Goal: Communication & Community: Connect with others

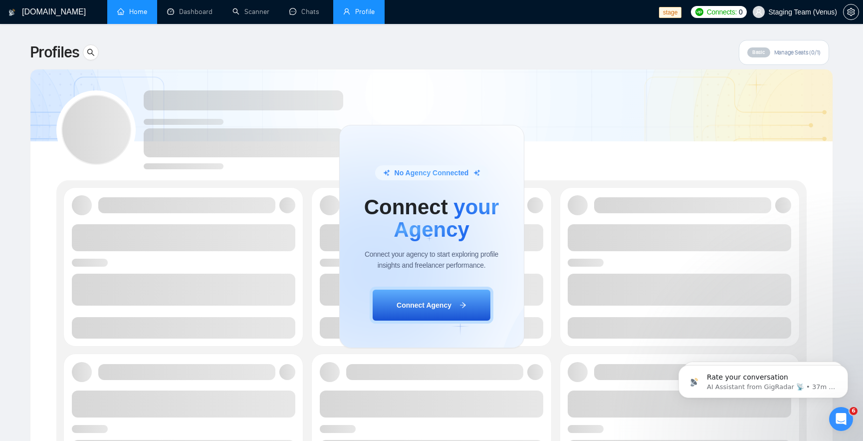
click at [130, 10] on link "Home" at bounding box center [132, 11] width 30 height 8
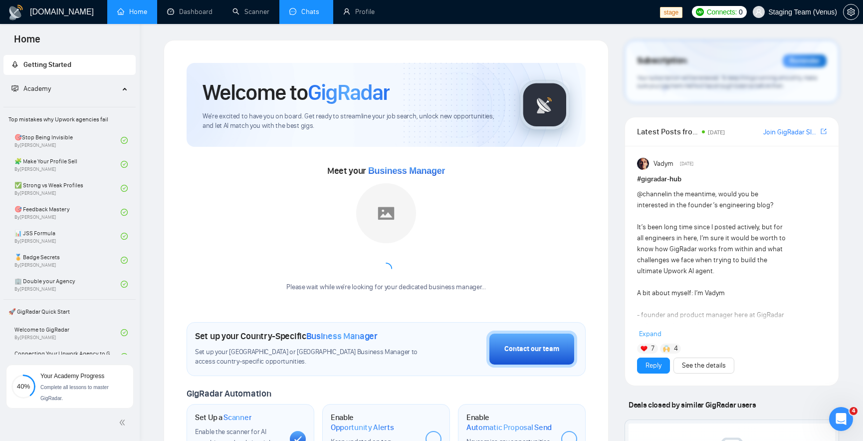
click at [307, 12] on link "Chats" at bounding box center [306, 11] width 34 height 8
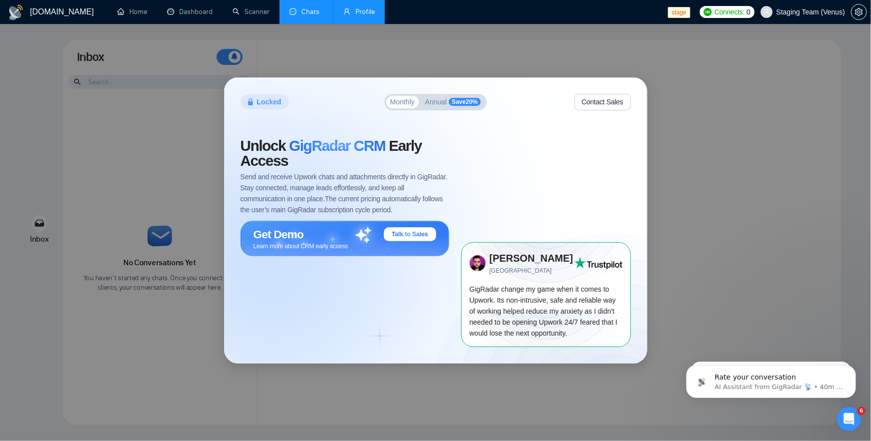
click at [358, 9] on link "Profile" at bounding box center [358, 11] width 31 height 8
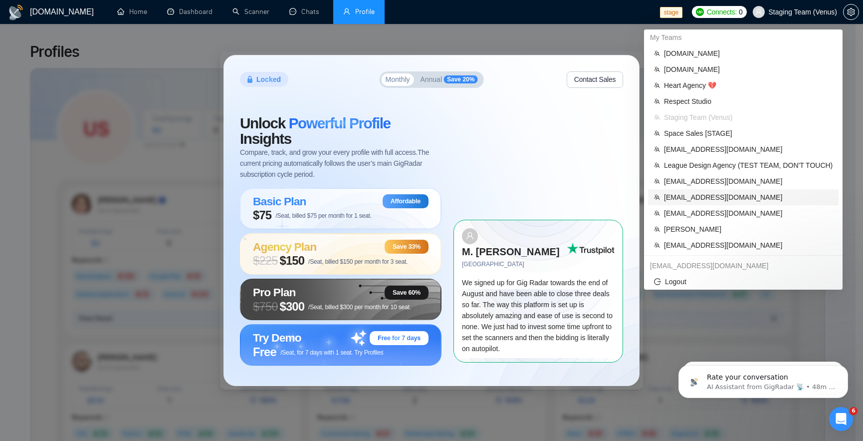
click at [738, 193] on span "[EMAIL_ADDRESS][DOMAIN_NAME]" at bounding box center [748, 197] width 169 height 11
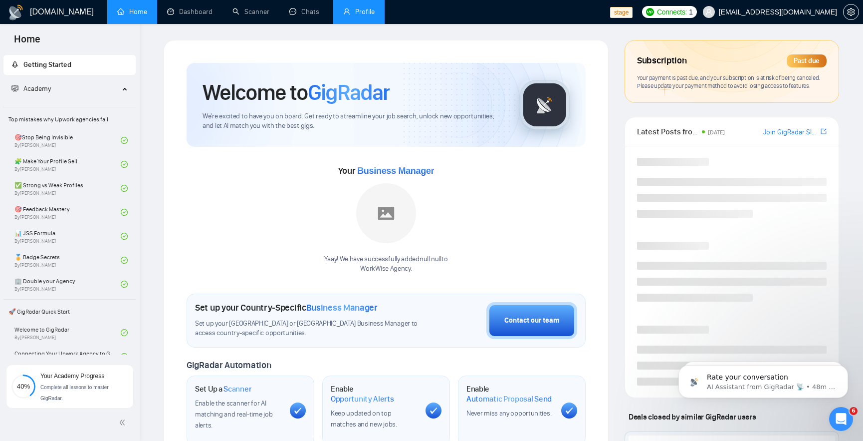
click at [357, 10] on link "Profile" at bounding box center [358, 11] width 31 height 8
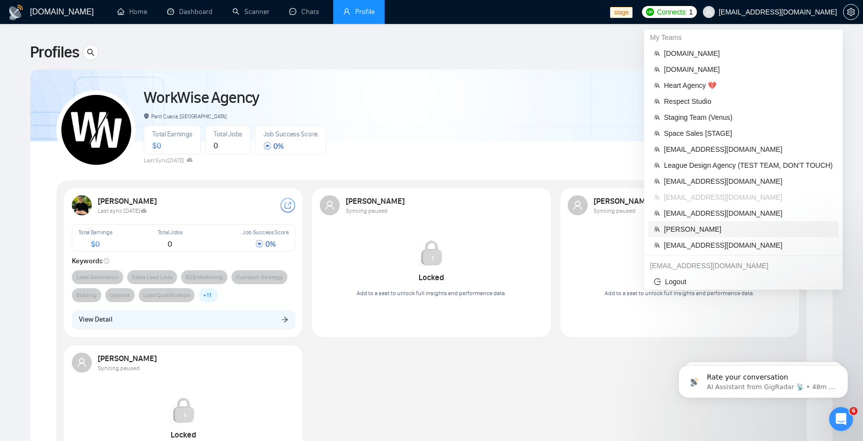
click at [715, 227] on span "[PERSON_NAME]" at bounding box center [748, 229] width 169 height 11
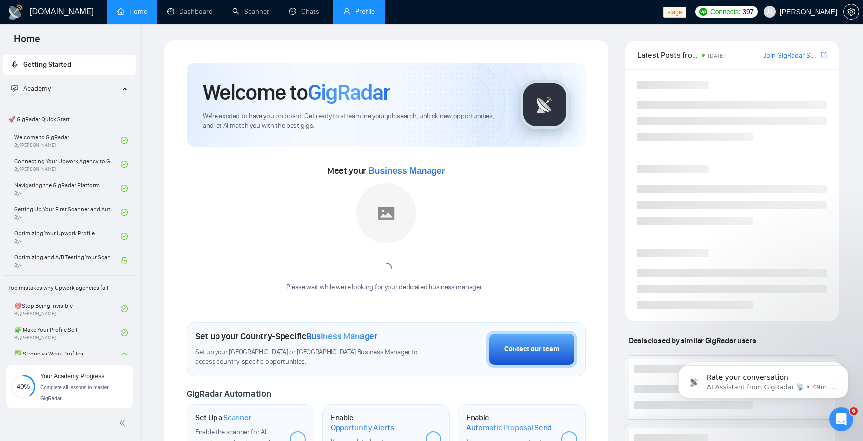
click at [356, 16] on link "Profile" at bounding box center [358, 11] width 31 height 8
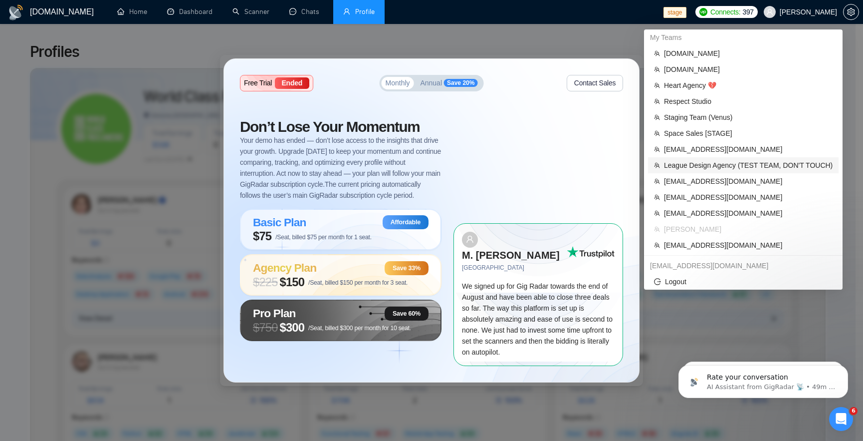
click at [742, 164] on span "League Design Agency (TEST TEAM, DON'T TOUCH)" at bounding box center [748, 165] width 169 height 11
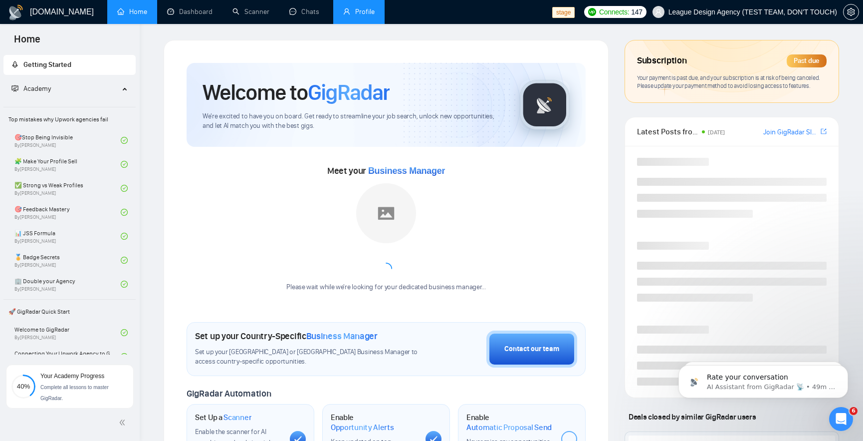
click at [359, 16] on link "Profile" at bounding box center [358, 11] width 31 height 8
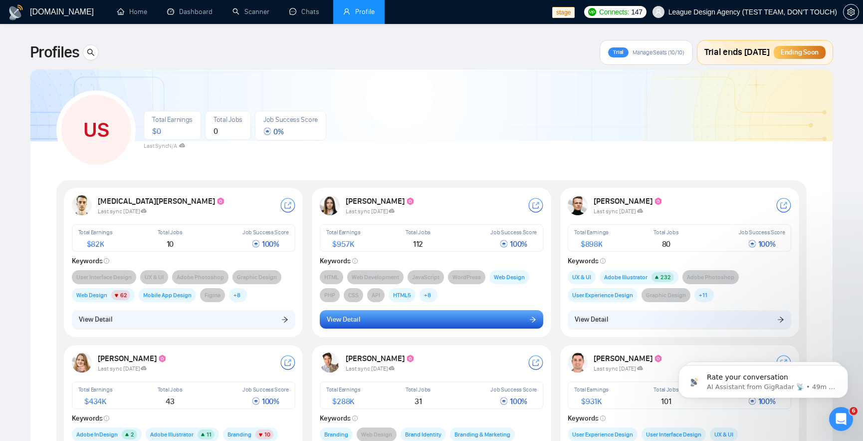
click at [453, 320] on button "View Detail" at bounding box center [432, 319] width 224 height 19
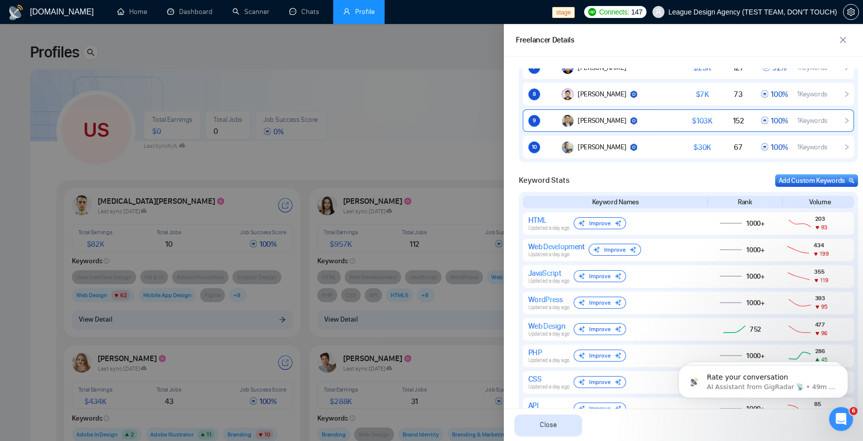
scroll to position [718, 0]
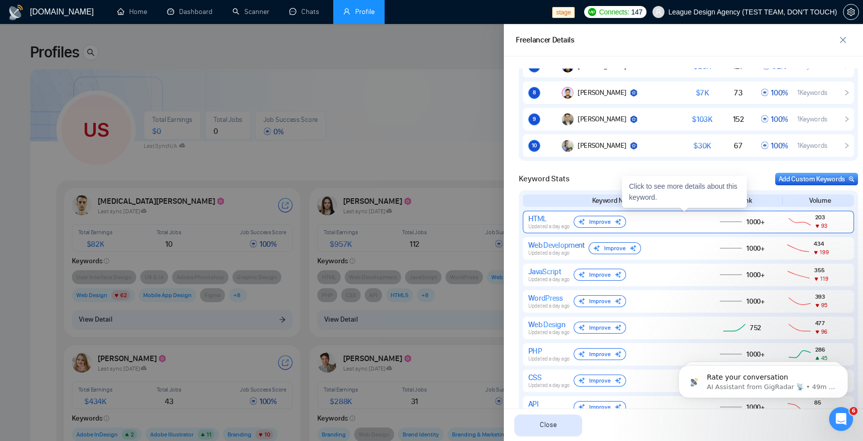
click at [710, 228] on div "HTML Updated a day ago Improve 1000+ 203 93" at bounding box center [688, 222] width 331 height 22
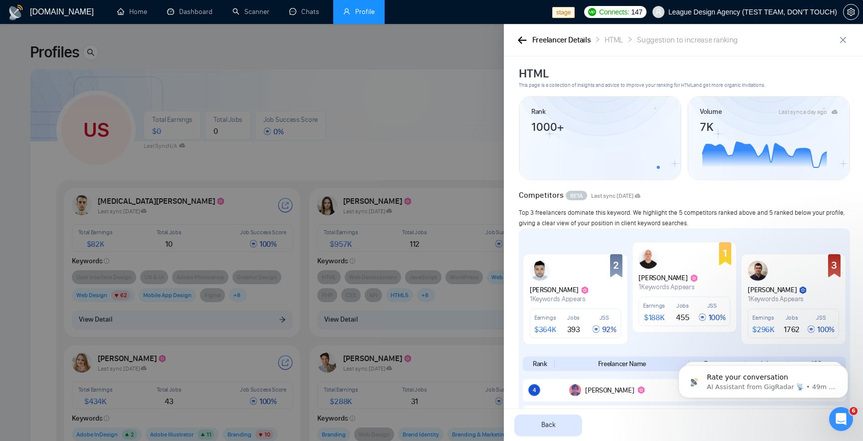
scroll to position [0, 0]
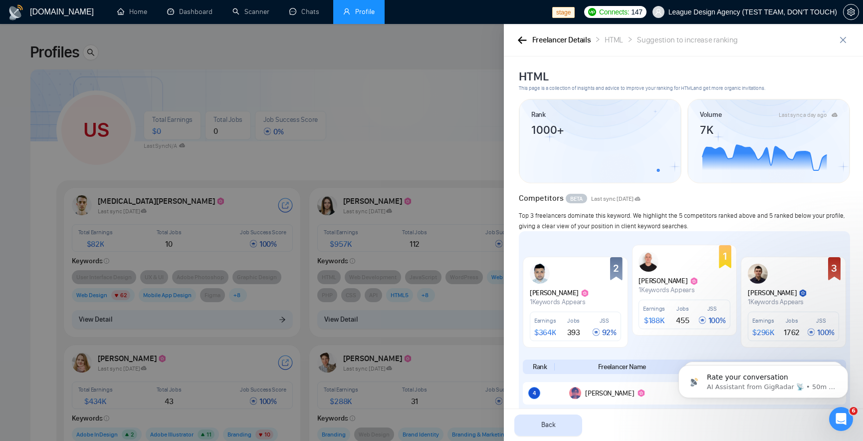
click at [668, 113] on div "Rank 1000+" at bounding box center [600, 140] width 162 height 83
click at [667, 113] on div "Rank 1000+" at bounding box center [600, 140] width 162 height 83
click at [663, 112] on div "Rank" at bounding box center [600, 114] width 138 height 11
drag, startPoint x: 663, startPoint y: 116, endPoint x: 668, endPoint y: 113, distance: 5.8
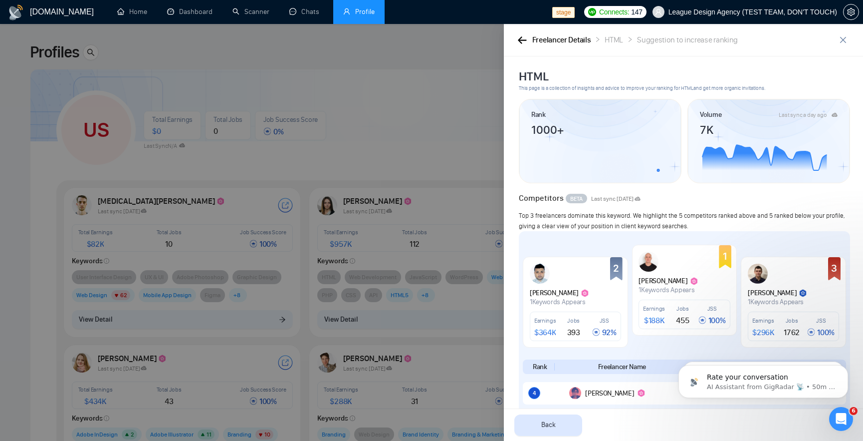
click at [664, 116] on div "Rank" at bounding box center [600, 114] width 138 height 11
click at [807, 115] on div "Last sync a day ago" at bounding box center [803, 115] width 48 height 6
click at [809, 116] on div "Last sync a day ago" at bounding box center [803, 115] width 48 height 6
drag, startPoint x: 629, startPoint y: 108, endPoint x: 647, endPoint y: 115, distance: 19.9
click at [629, 108] on div "Rank 1000+" at bounding box center [600, 140] width 162 height 83
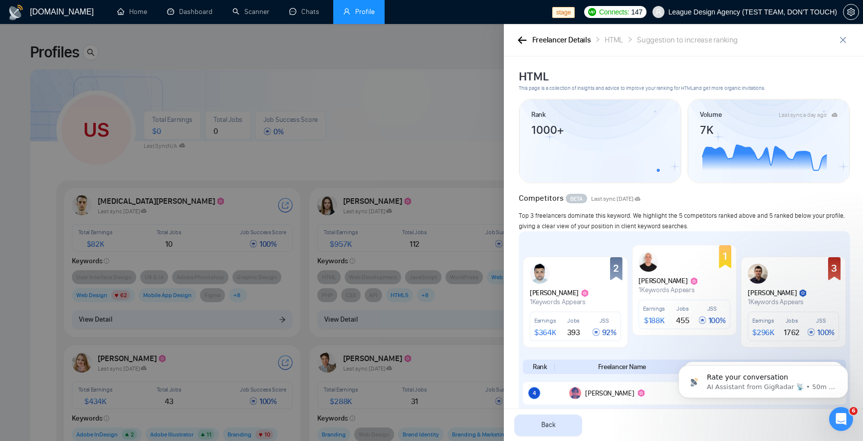
click at [649, 116] on div "Rank" at bounding box center [600, 114] width 138 height 11
click at [653, 121] on div "Rank 1000+" at bounding box center [600, 140] width 138 height 63
drag, startPoint x: 655, startPoint y: 119, endPoint x: 661, endPoint y: 113, distance: 8.5
click at [657, 118] on div "Rank" at bounding box center [600, 114] width 138 height 11
click at [661, 113] on div "Rank" at bounding box center [600, 114] width 138 height 11
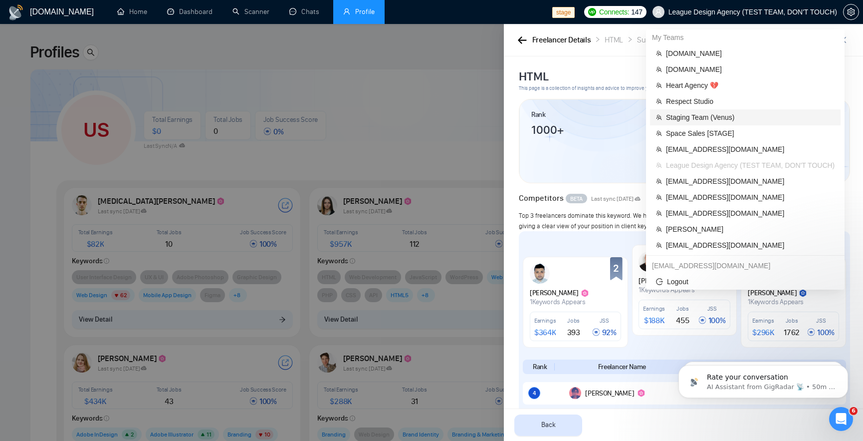
click at [734, 114] on span "Staging Team (Venus)" at bounding box center [750, 117] width 169 height 11
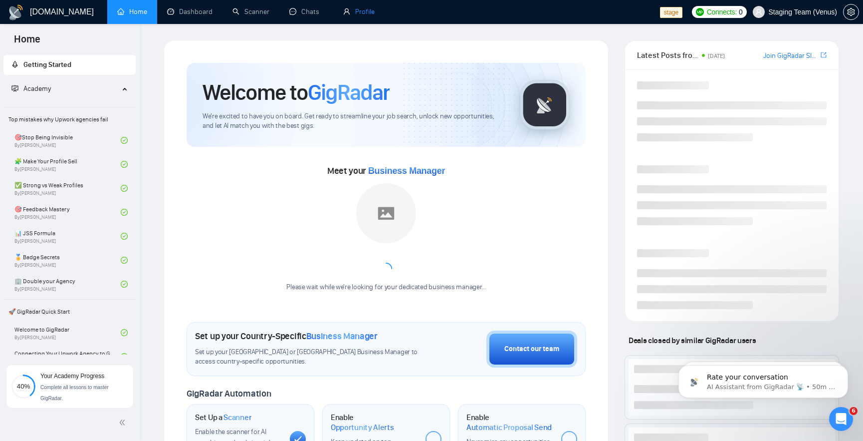
click at [353, 16] on link "Profile" at bounding box center [358, 11] width 31 height 8
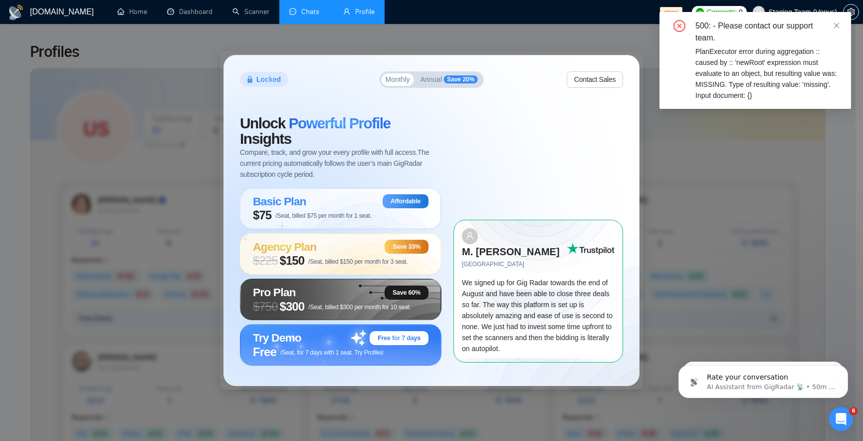
click at [308, 7] on link "Chats" at bounding box center [306, 11] width 34 height 8
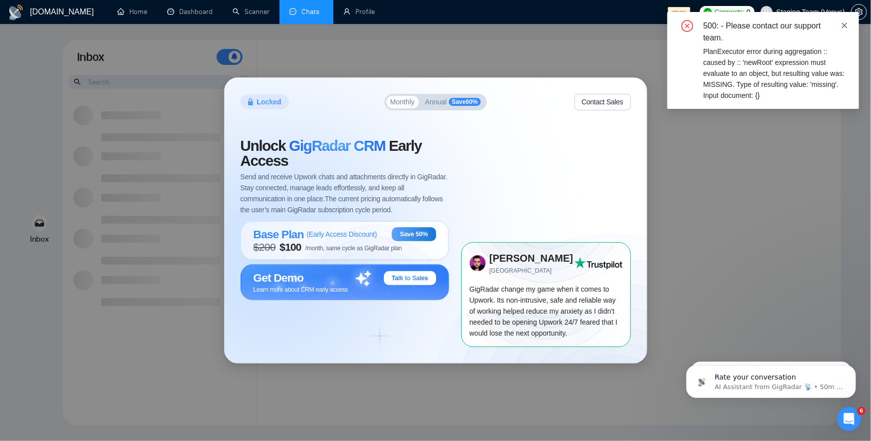
click at [844, 23] on icon "close" at bounding box center [844, 25] width 7 height 7
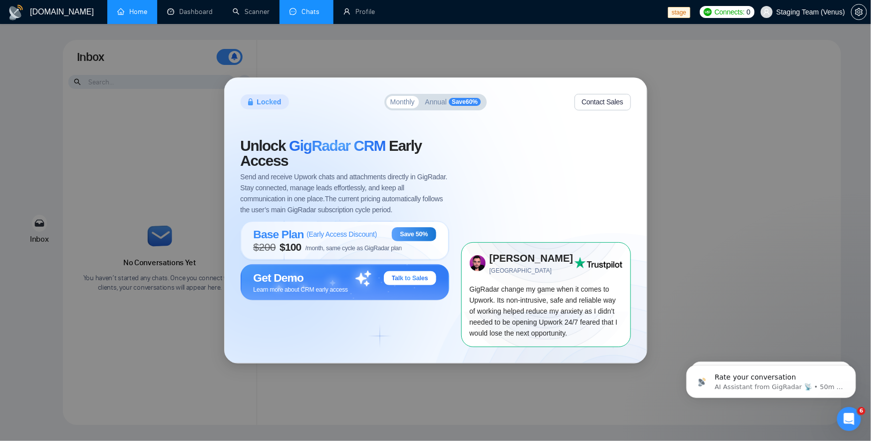
click at [139, 11] on link "Home" at bounding box center [132, 11] width 30 height 8
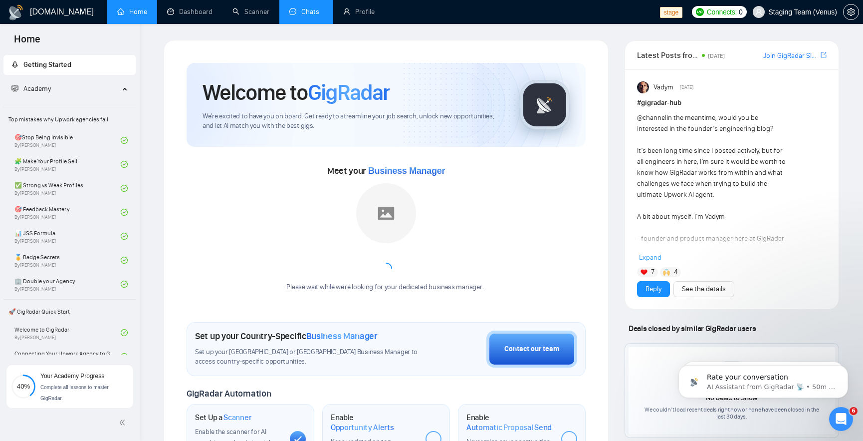
click at [302, 16] on link "Chats" at bounding box center [306, 11] width 34 height 8
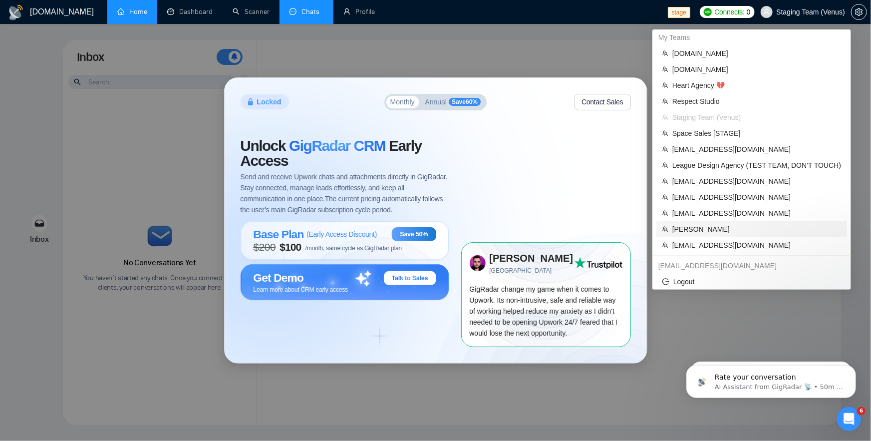
click at [717, 224] on span "[PERSON_NAME]" at bounding box center [756, 229] width 169 height 11
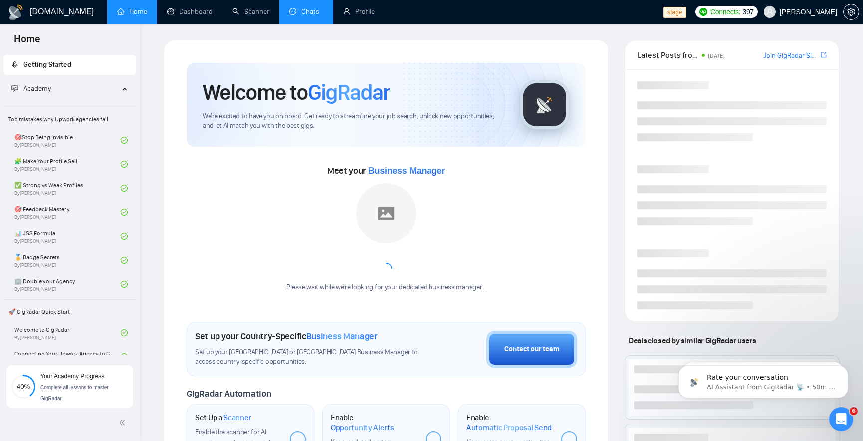
click at [308, 16] on link "Chats" at bounding box center [306, 11] width 34 height 8
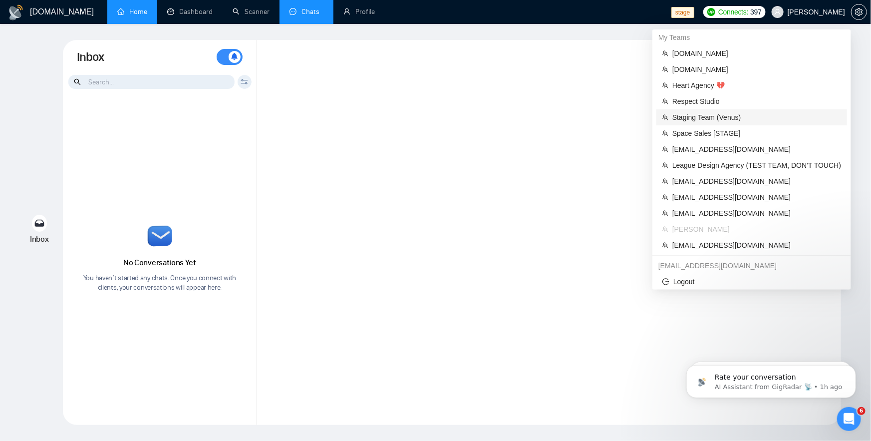
click at [732, 116] on span "Staging Team (Venus)" at bounding box center [756, 117] width 169 height 11
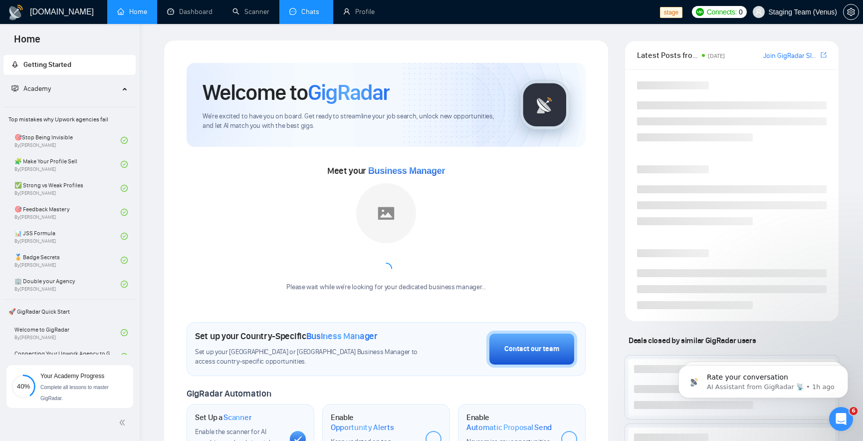
click at [309, 10] on link "Chats" at bounding box center [306, 11] width 34 height 8
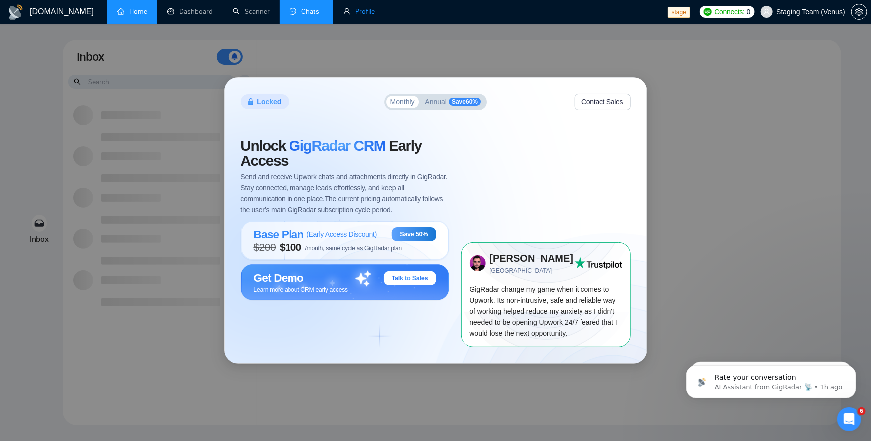
click at [351, 14] on link "Profile" at bounding box center [358, 11] width 31 height 8
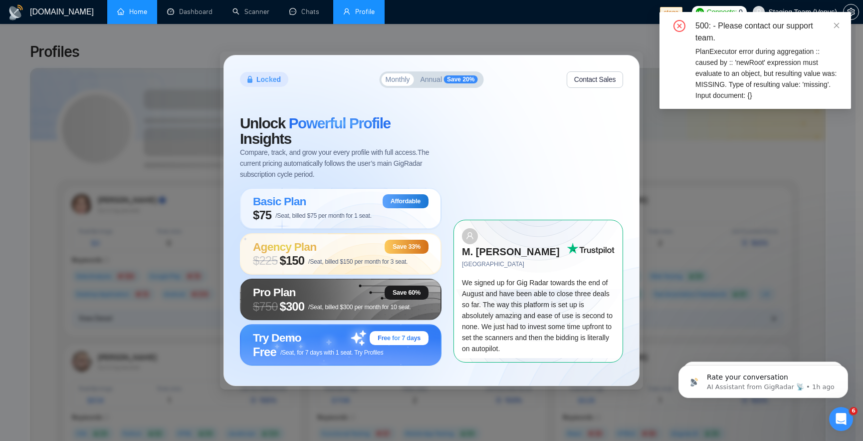
click at [129, 14] on link "Home" at bounding box center [132, 11] width 30 height 8
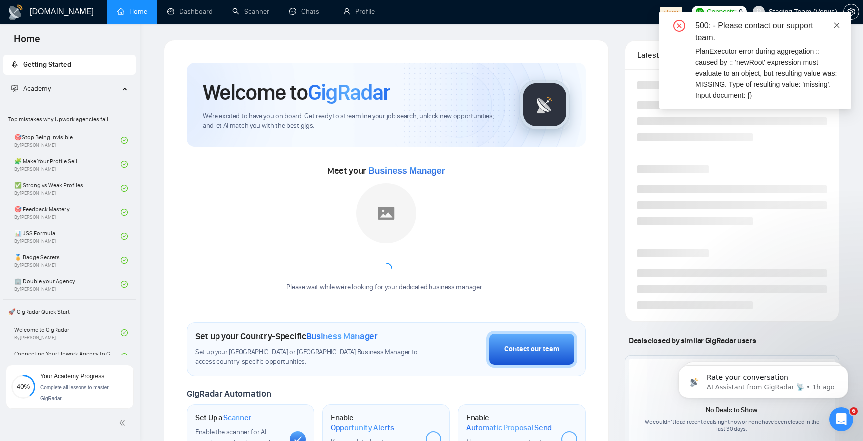
click at [838, 25] on icon "close" at bounding box center [836, 25] width 7 height 7
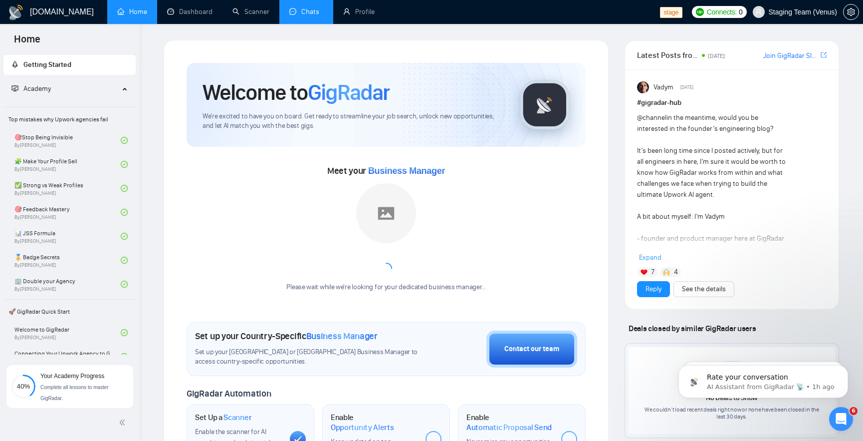
click at [310, 14] on link "Chats" at bounding box center [306, 11] width 34 height 8
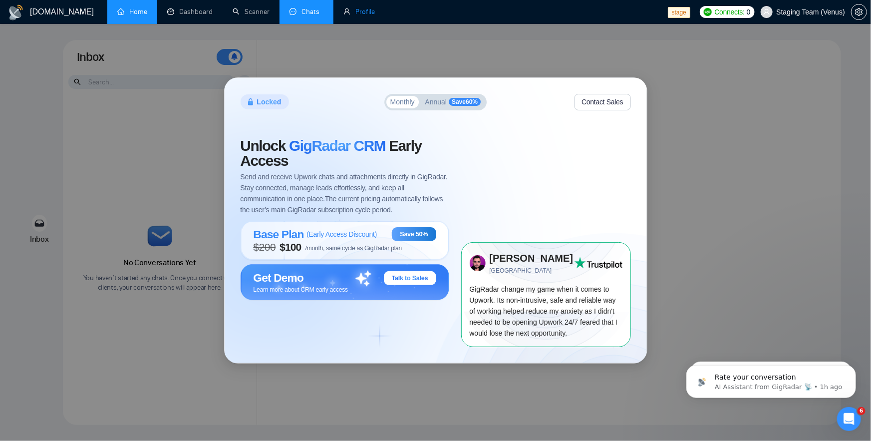
click at [368, 16] on link "Profile" at bounding box center [358, 11] width 31 height 8
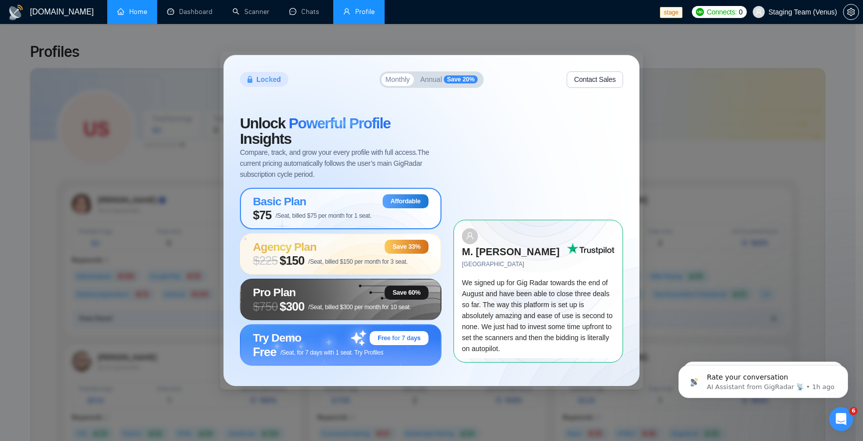
click at [351, 205] on div "Basic Plan Affordable" at bounding box center [341, 201] width 176 height 14
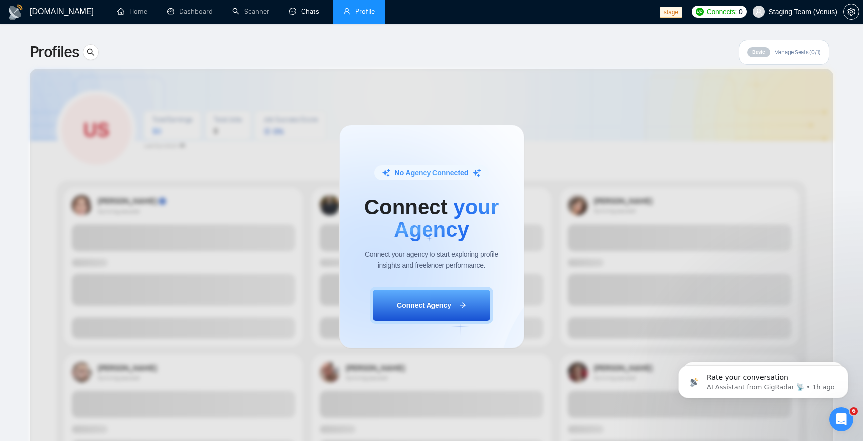
click at [312, 14] on link "Chats" at bounding box center [306, 11] width 34 height 8
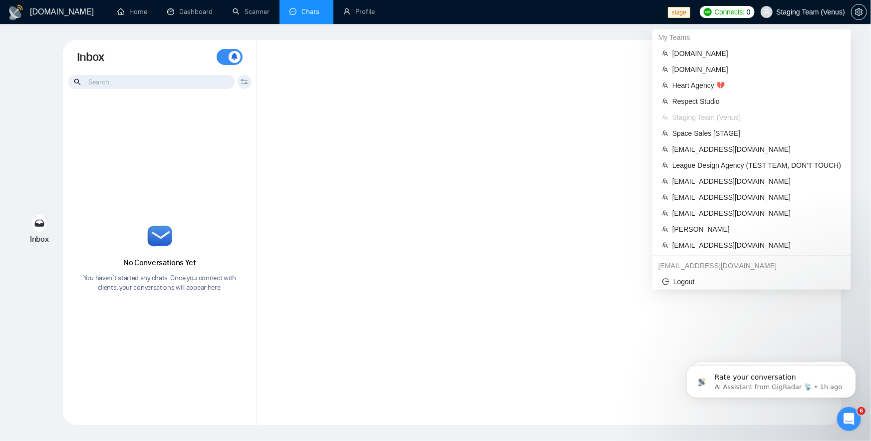
click at [801, 12] on span "Staging Team (Venus)" at bounding box center [810, 12] width 69 height 0
click at [705, 229] on span "[PERSON_NAME]" at bounding box center [756, 229] width 169 height 11
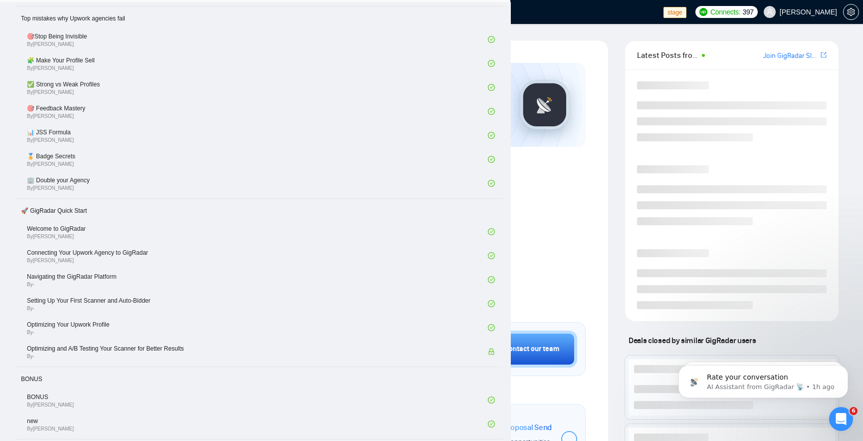
click at [309, 15] on link "Chats" at bounding box center [306, 11] width 34 height 8
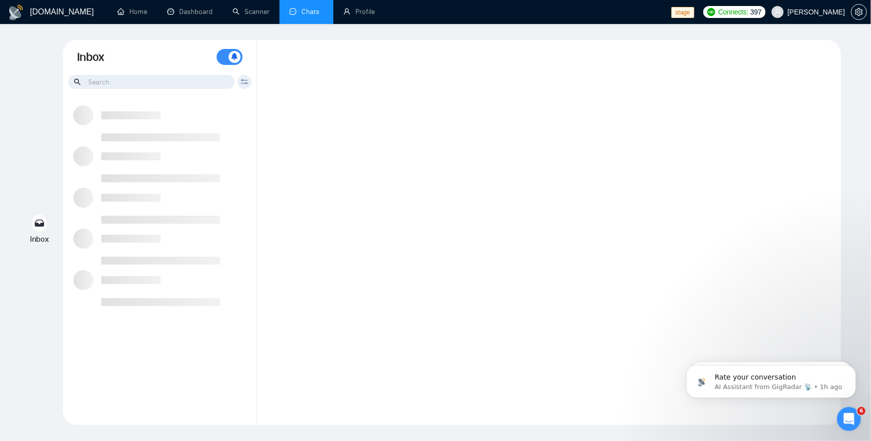
click at [309, 15] on link "Chats" at bounding box center [306, 11] width 34 height 8
